Goal: Download file/media

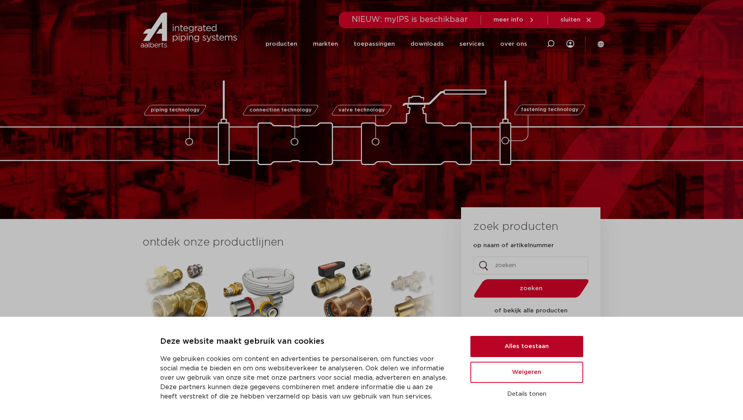
click at [527, 350] on button "Alles toestaan" at bounding box center [526, 346] width 113 height 21
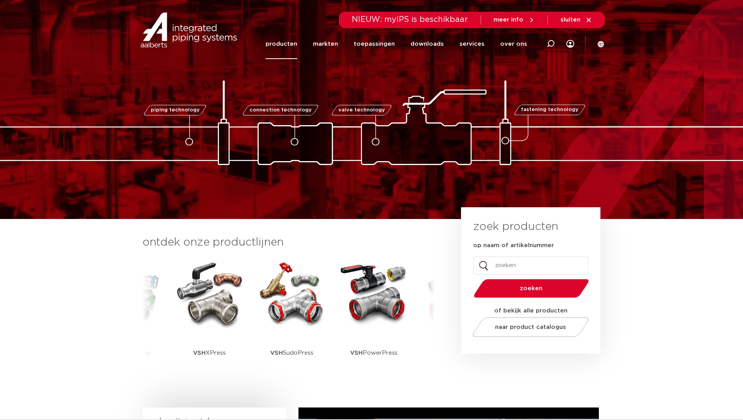
click at [293, 43] on link "producten" at bounding box center [281, 44] width 32 height 30
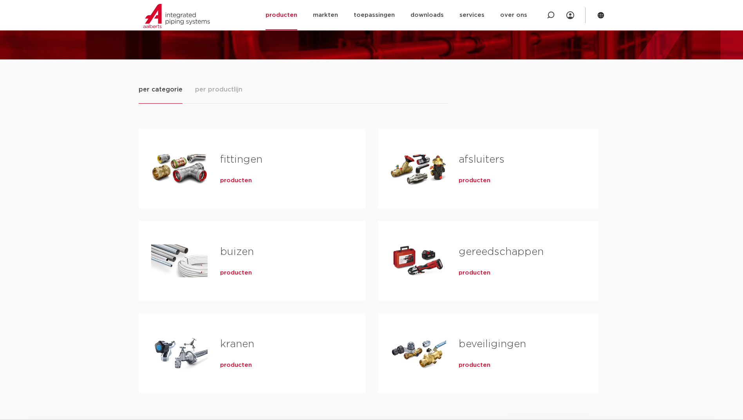
scroll to position [78, 0]
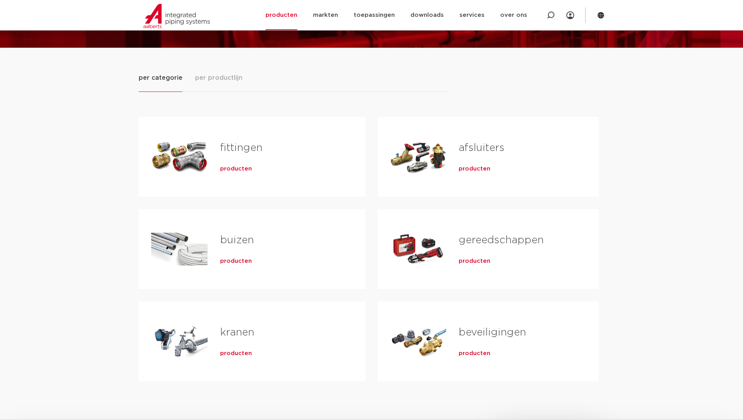
click at [240, 146] on link "fittingen" at bounding box center [241, 148] width 42 height 10
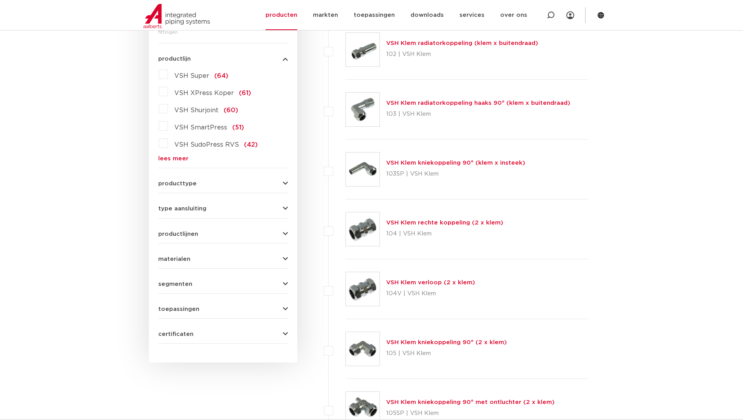
scroll to position [196, 0]
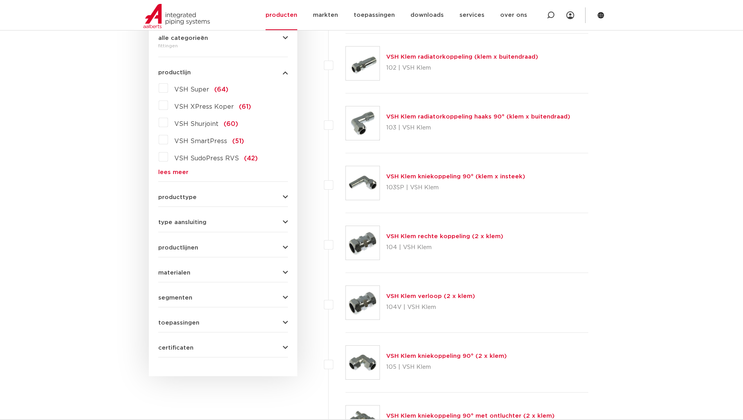
click at [285, 274] on icon "button" at bounding box center [285, 273] width 5 height 6
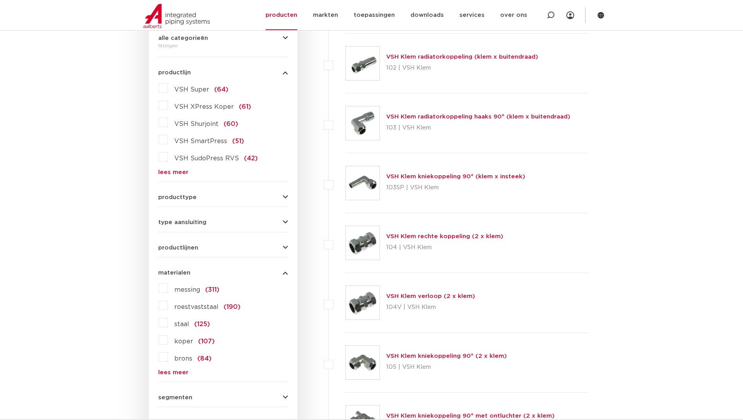
click at [168, 305] on label "roestvaststaal (190)" at bounding box center [204, 305] width 72 height 13
click at [0, 0] on input "roestvaststaal (190)" at bounding box center [0, 0] width 0 height 0
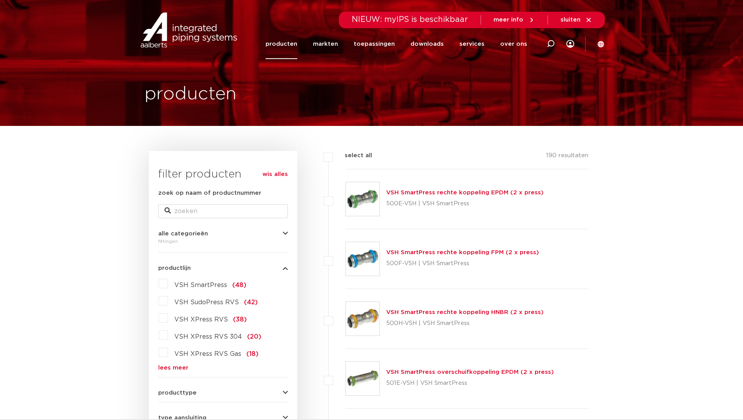
click at [168, 283] on label "VSH SmartPress (48)" at bounding box center [207, 284] width 78 height 13
click at [0, 0] on input "VSH SmartPress (48)" at bounding box center [0, 0] width 0 height 0
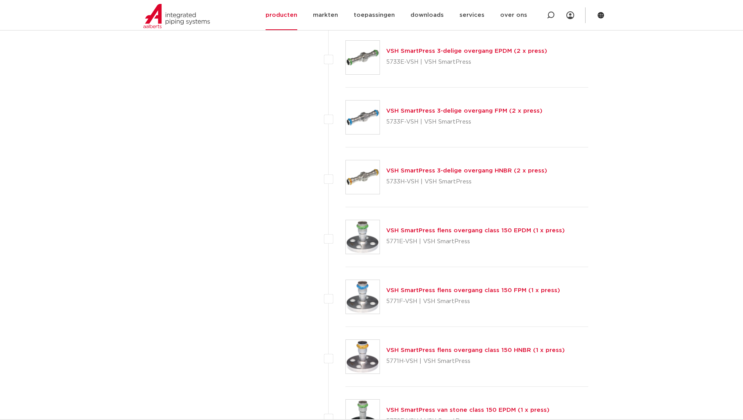
scroll to position [2466, 0]
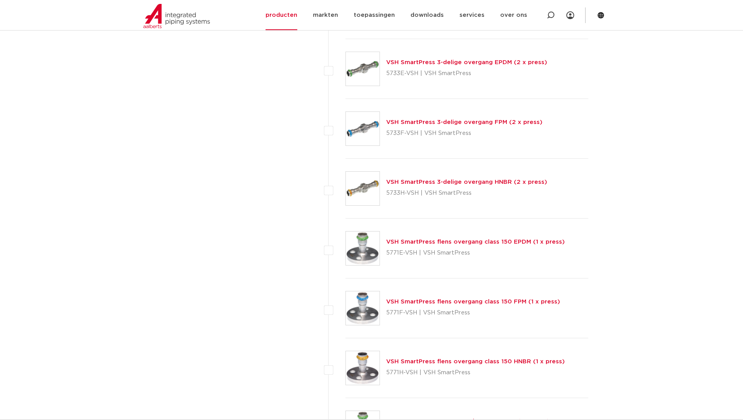
click at [425, 241] on link "VSH SmartPress flens overgang class 150 EPDM (1 x press)" at bounding box center [475, 242] width 179 height 6
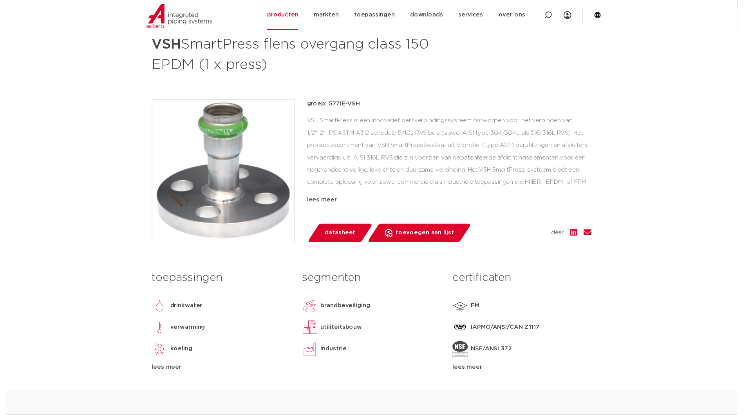
scroll to position [157, 0]
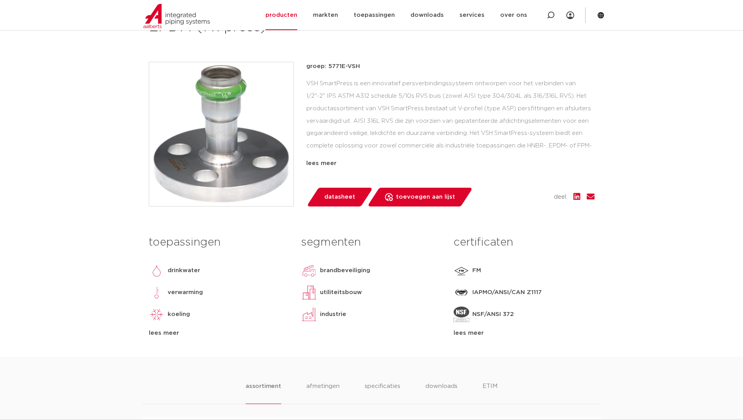
click at [346, 198] on span "datasheet" at bounding box center [339, 197] width 31 height 13
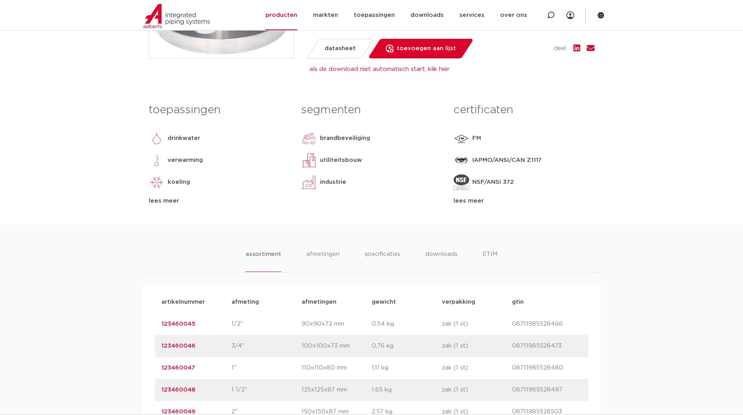
scroll to position [313, 0]
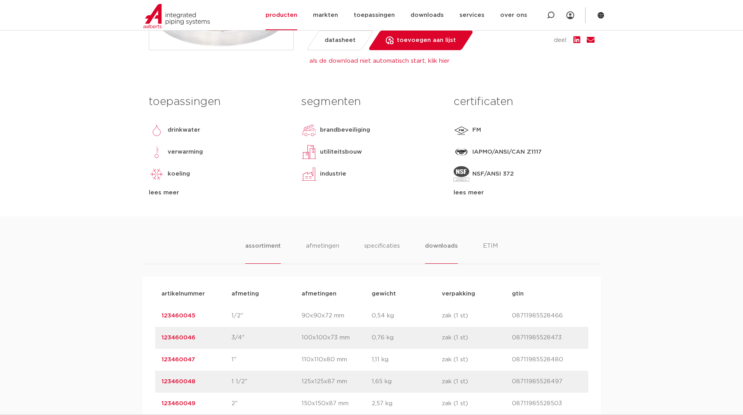
click at [441, 245] on li "downloads" at bounding box center [441, 252] width 32 height 22
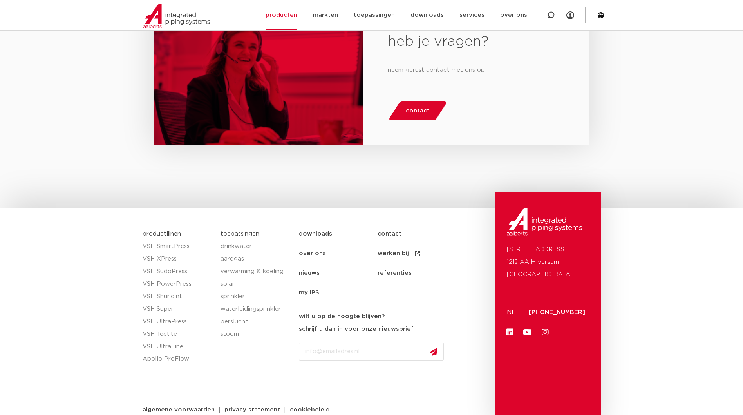
scroll to position [783, 0]
click at [324, 224] on link "downloads" at bounding box center [338, 234] width 79 height 20
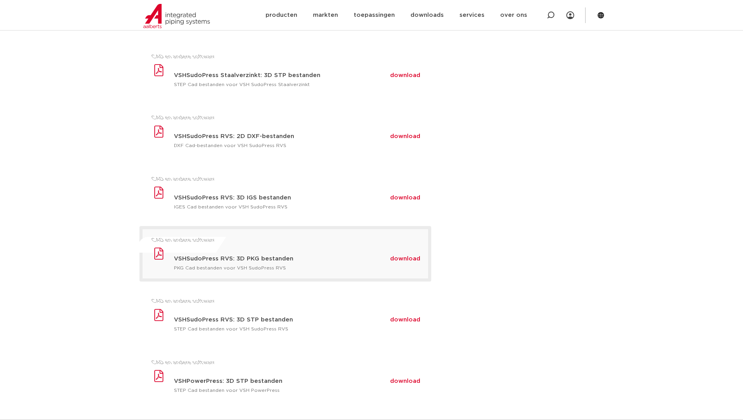
scroll to position [313, 0]
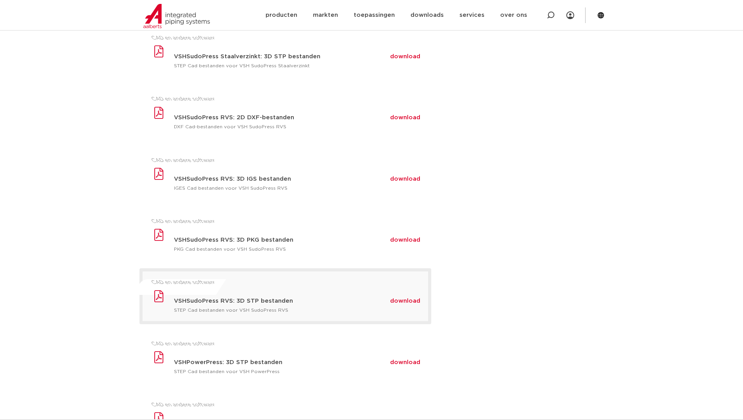
click at [410, 301] on span "download" at bounding box center [405, 301] width 30 height 6
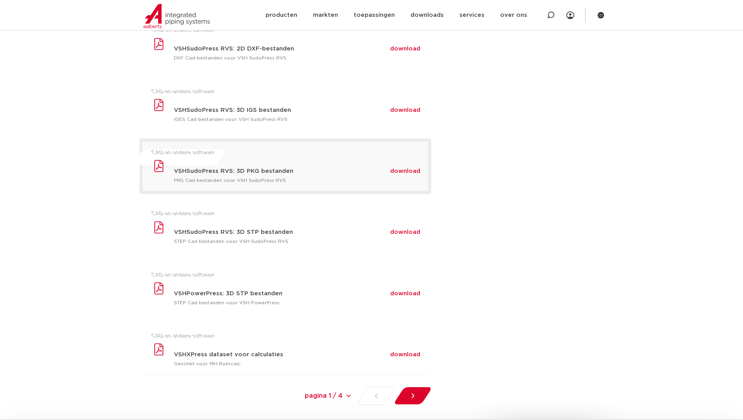
scroll to position [391, 0]
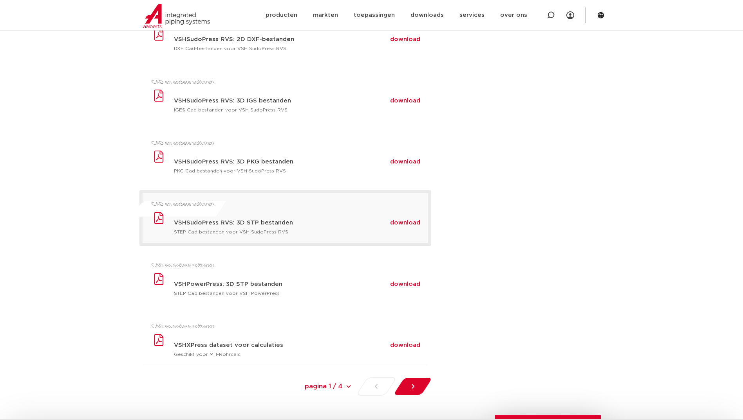
click at [405, 225] on span "download" at bounding box center [405, 223] width 30 height 6
